Goal: Task Accomplishment & Management: Manage account settings

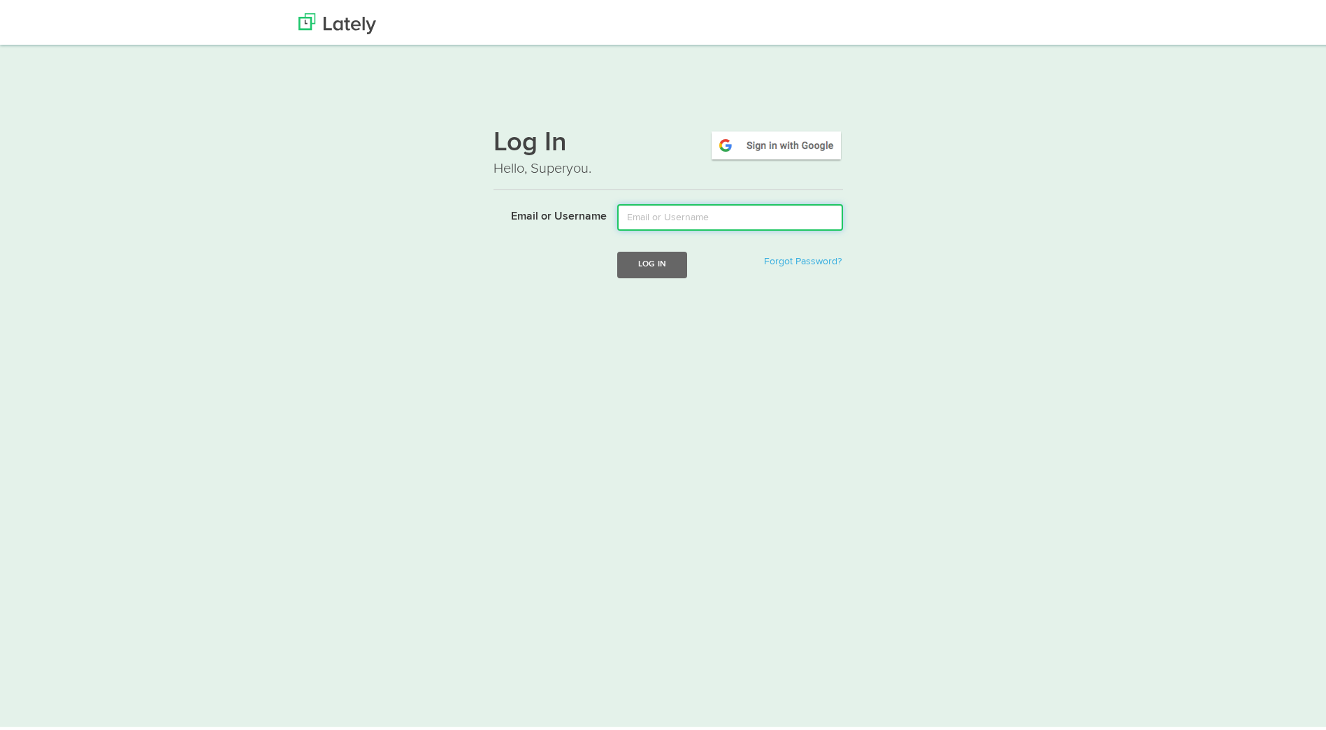
click at [732, 201] on input "Email or Username" at bounding box center [730, 214] width 226 height 27
click at [949, 113] on div "Log In Hello, Superyou. Email or Username Log In Forgot Password?" at bounding box center [668, 205] width 846 height 185
click at [731, 201] on input "Email or Username" at bounding box center [730, 214] width 226 height 27
paste input "imj@vidovation.co"
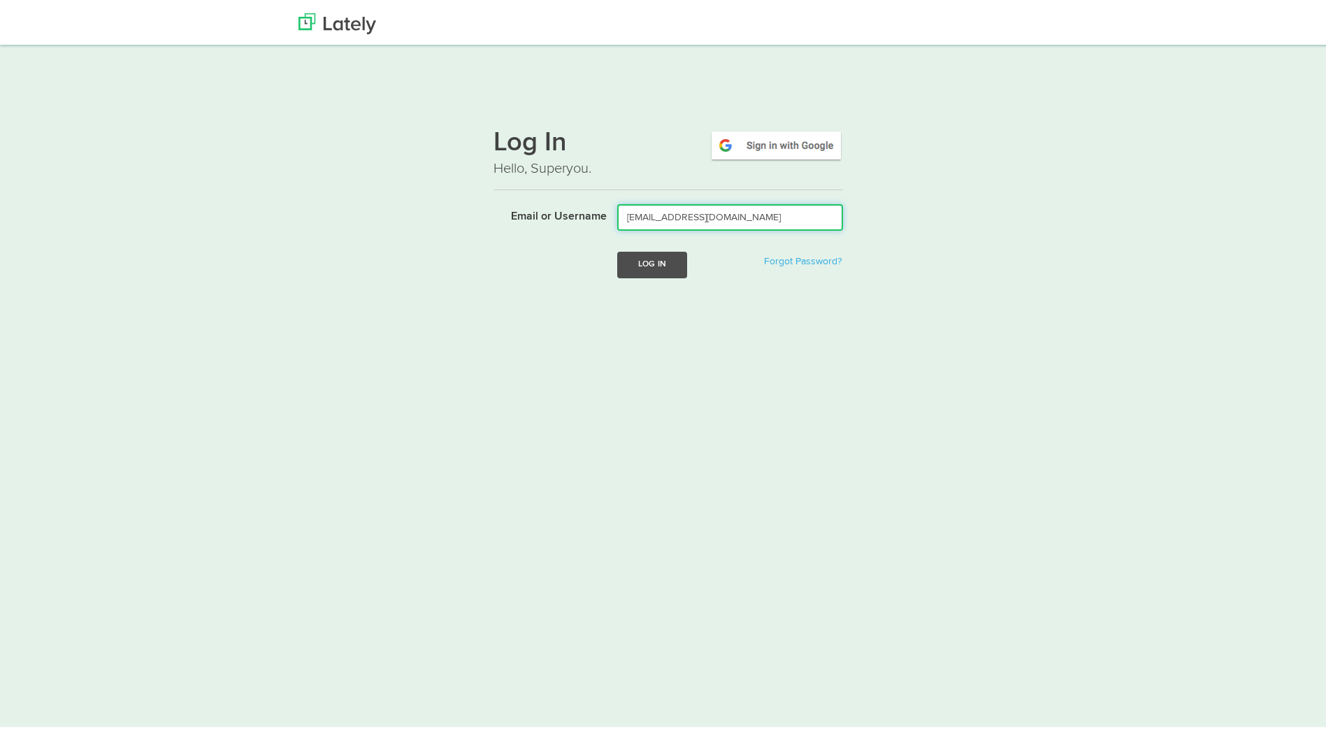
type input "[EMAIL_ADDRESS][DOMAIN_NAME]"
click at [652, 249] on button "Log In" at bounding box center [652, 262] width 70 height 26
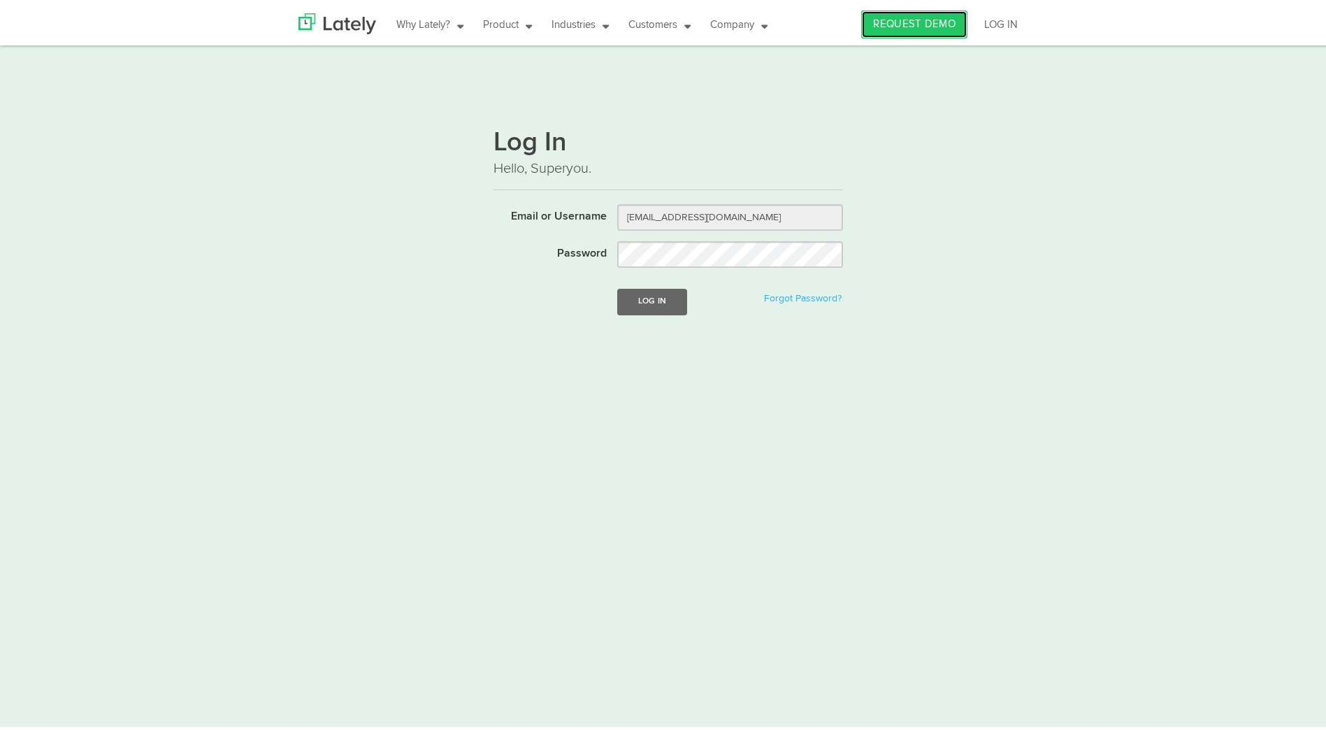
click at [911, 16] on link "REQUEST DEMO" at bounding box center [914, 22] width 106 height 28
